Goal: Task Accomplishment & Management: Complete application form

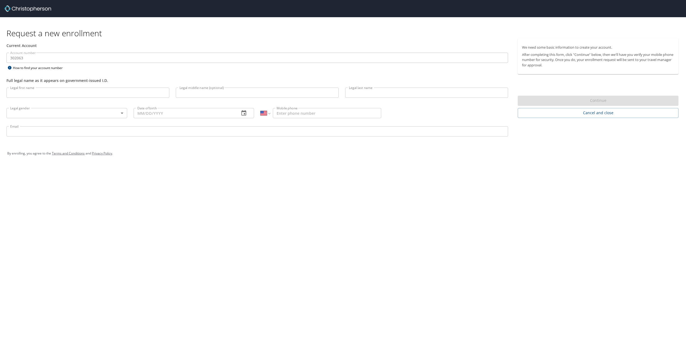
select select "US"
click at [37, 98] on input "Legal first name" at bounding box center [87, 93] width 163 height 10
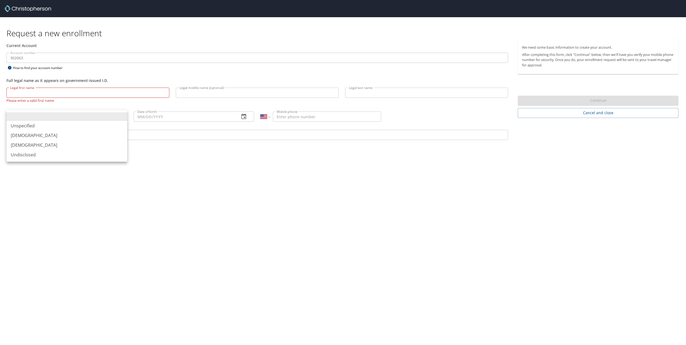
click at [55, 116] on body "Request a new enrollment Current Account Account number 302063 Account number H…" at bounding box center [343, 172] width 686 height 345
click at [36, 144] on li "[DEMOGRAPHIC_DATA]" at bounding box center [66, 145] width 121 height 10
type input "[DEMOGRAPHIC_DATA]"
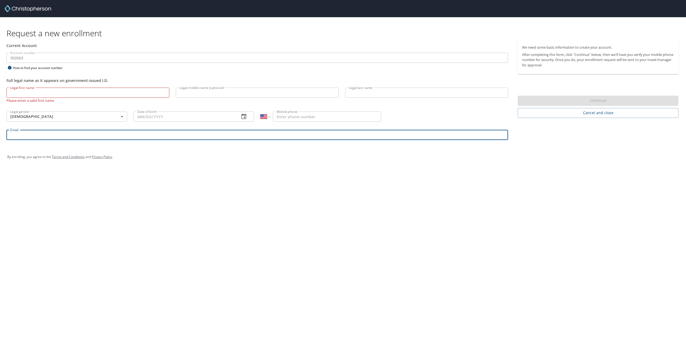
click at [108, 134] on input "Email" at bounding box center [257, 135] width 502 height 10
type input "[PERSON_NAME][EMAIL_ADDRESS][PERSON_NAME][DOMAIN_NAME][US_STATE]"
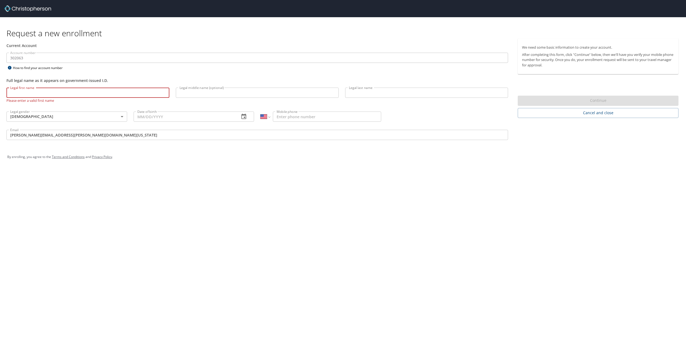
click at [73, 89] on input "Legal first name" at bounding box center [87, 93] width 163 height 10
type input "[PERSON_NAME]"
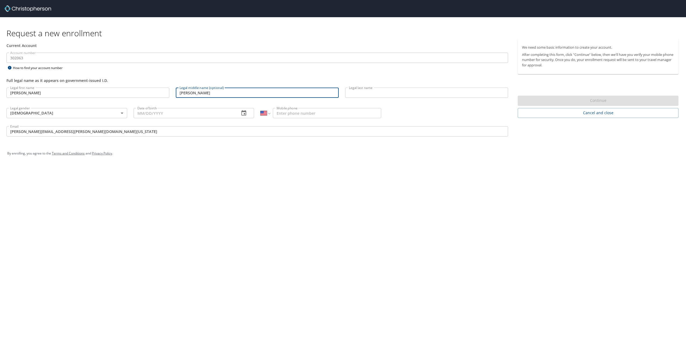
type input "[PERSON_NAME]"
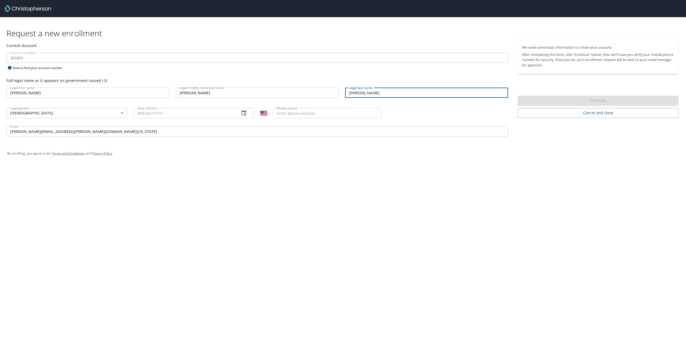
type input "[PERSON_NAME]"
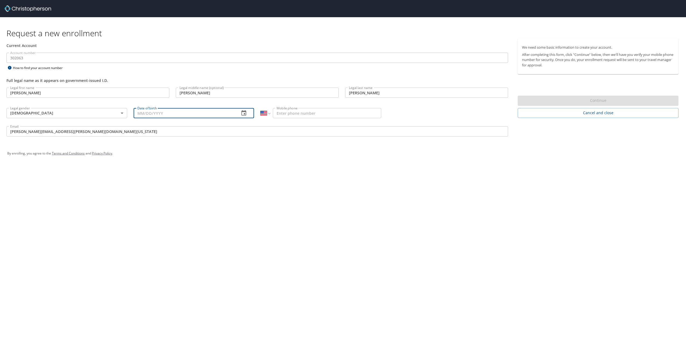
click at [181, 111] on input "Date of birth" at bounding box center [185, 113] width 102 height 10
type input "[DATE]"
click at [283, 115] on input "Mobile phone" at bounding box center [327, 113] width 108 height 10
type input "[PHONE_NUMBER]"
click at [258, 131] on input "[PERSON_NAME][EMAIL_ADDRESS][PERSON_NAME][DOMAIN_NAME][US_STATE]" at bounding box center [257, 131] width 502 height 10
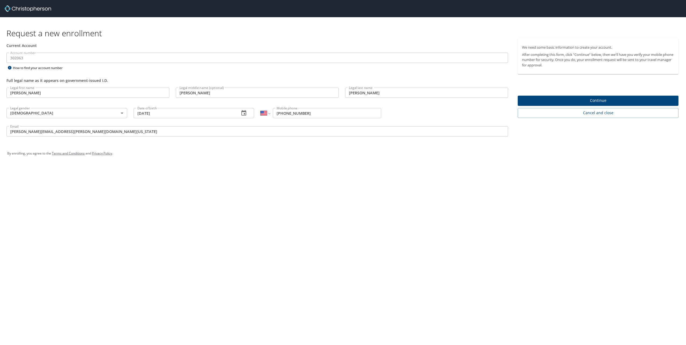
click at [566, 101] on span "Continue" at bounding box center [598, 100] width 152 height 7
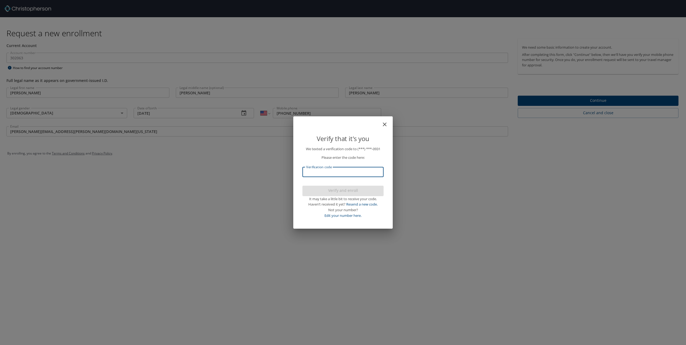
click at [338, 176] on input "Verification code" at bounding box center [343, 172] width 81 height 10
type input "275258"
click at [343, 191] on span "Verify and enroll" at bounding box center [343, 190] width 73 height 7
